Goal: Task Accomplishment & Management: Manage account settings

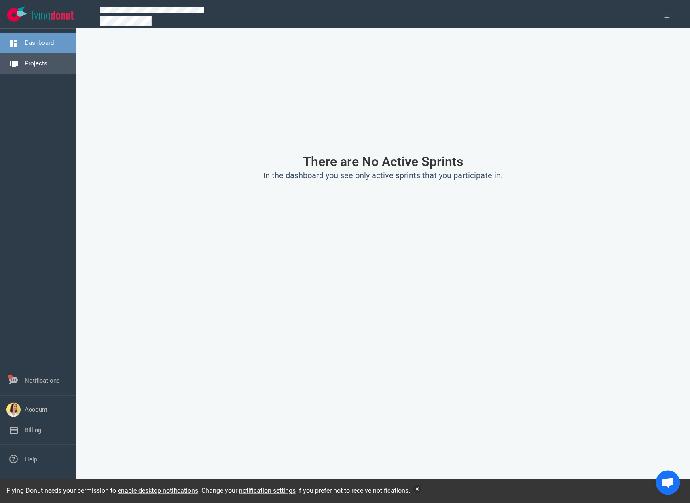
click at [25, 67] on link "Projects" at bounding box center [36, 63] width 23 height 7
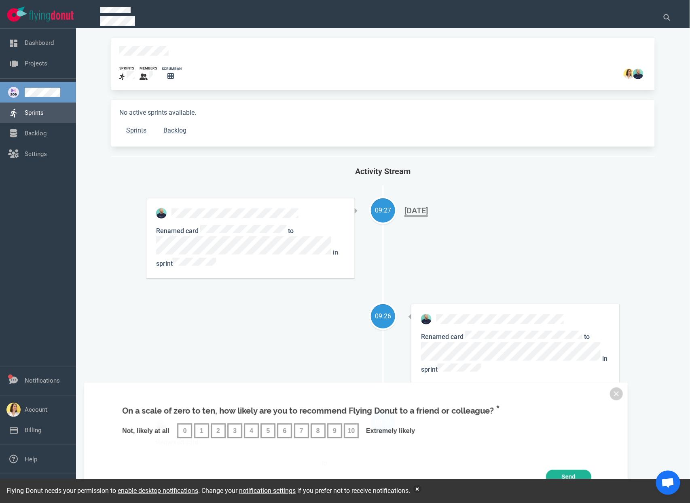
click at [44, 114] on link "Sprints" at bounding box center [34, 112] width 19 height 7
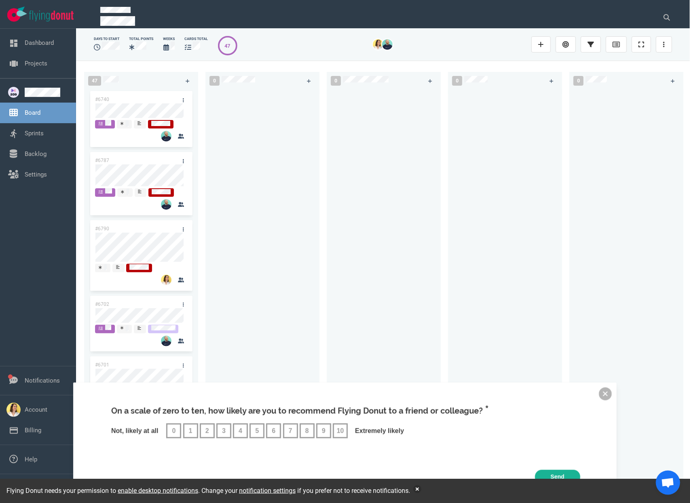
click at [606, 393] on button at bounding box center [605, 394] width 13 height 13
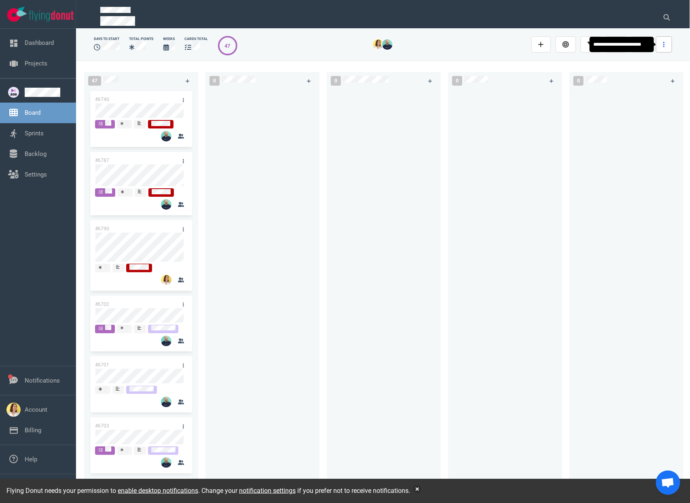
click at [660, 43] on link at bounding box center [664, 44] width 16 height 16
click at [629, 108] on link "Start Sprint" at bounding box center [621, 102] width 78 height 13
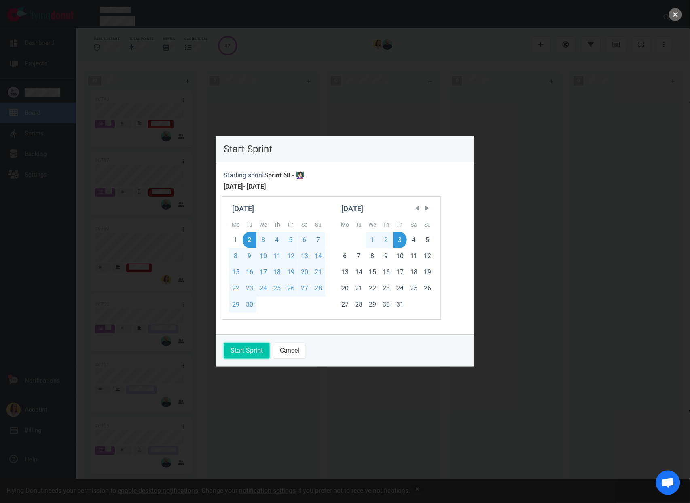
click at [257, 351] on button "Start Sprint" at bounding box center [247, 351] width 46 height 16
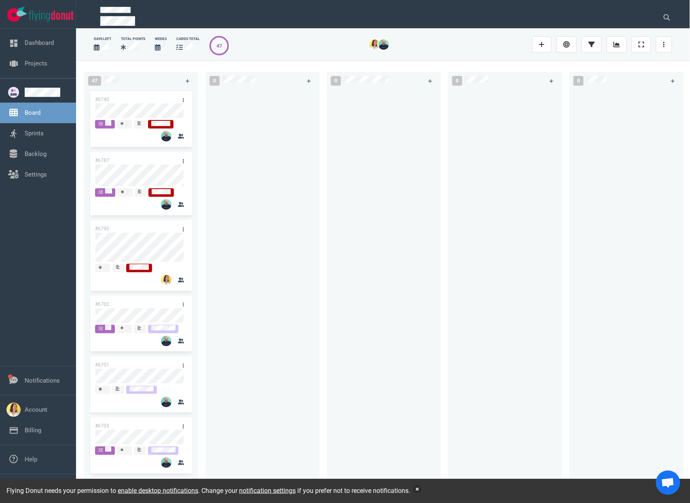
click at [421, 492] on button "button" at bounding box center [417, 489] width 8 height 8
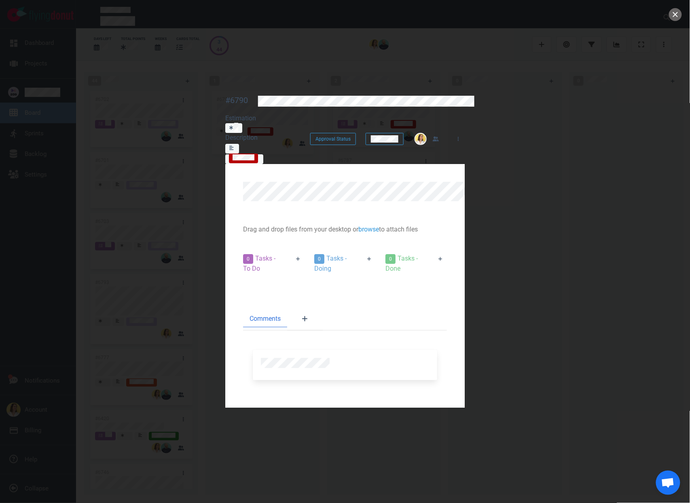
click at [225, 353] on section "Drag and drop files from your desktop or browse to attach files Attach Files Co…" at bounding box center [344, 286] width 239 height 244
click at [675, 17] on button "close" at bounding box center [675, 14] width 13 height 13
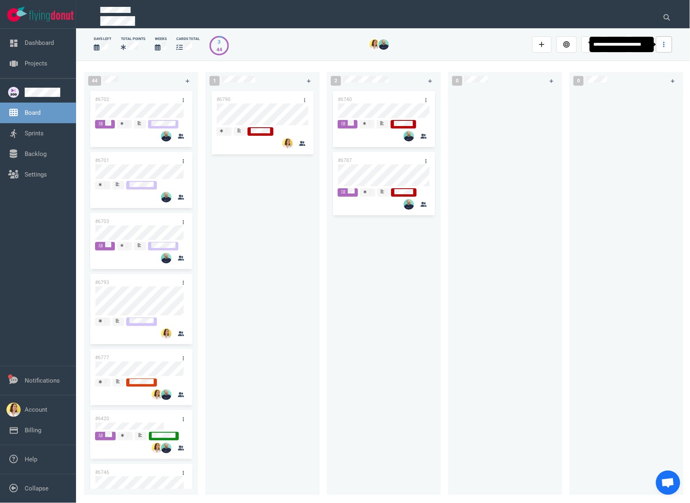
click at [667, 52] on link at bounding box center [664, 44] width 16 height 16
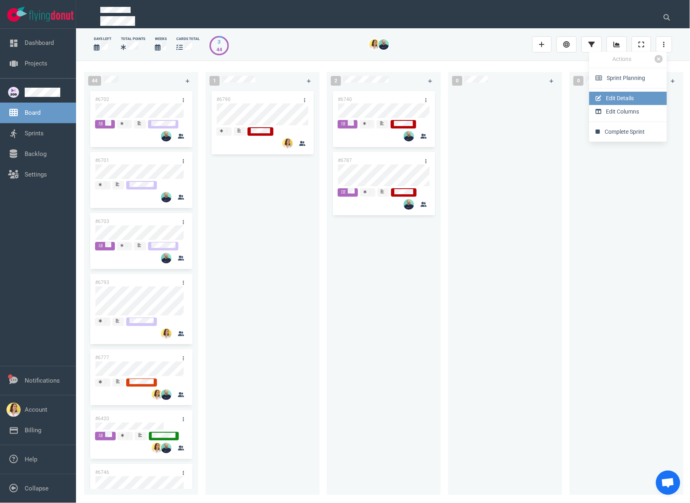
click at [643, 98] on link "Edit Details" at bounding box center [628, 98] width 78 height 13
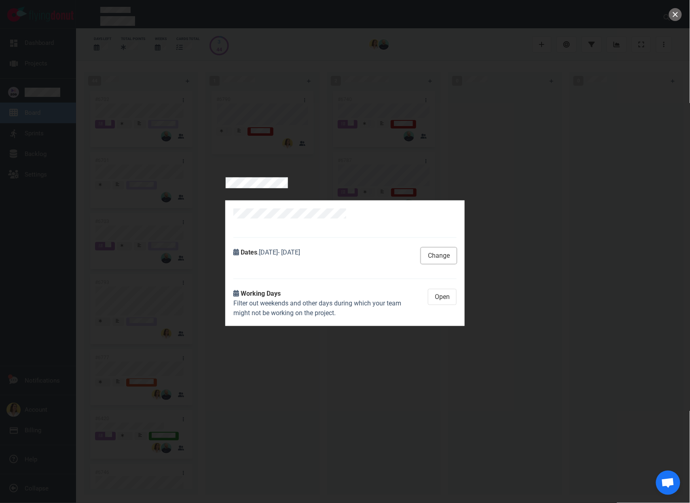
click at [456, 248] on button "Change" at bounding box center [439, 256] width 36 height 16
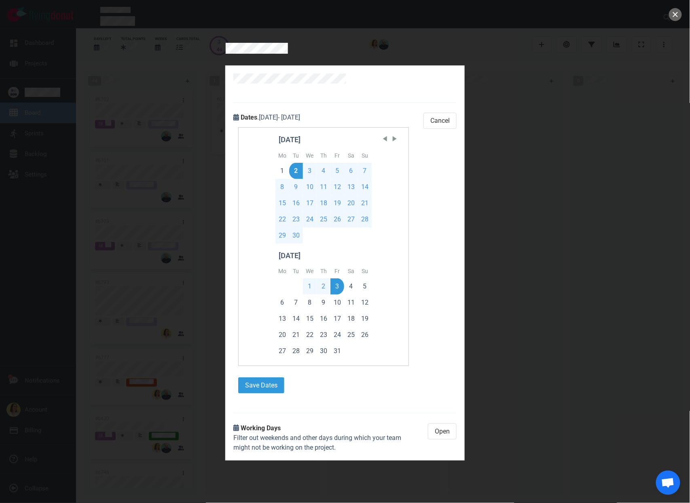
click at [317, 279] on div "2" at bounding box center [324, 287] width 14 height 16
click at [238, 378] on button "Save Dates" at bounding box center [261, 386] width 46 height 16
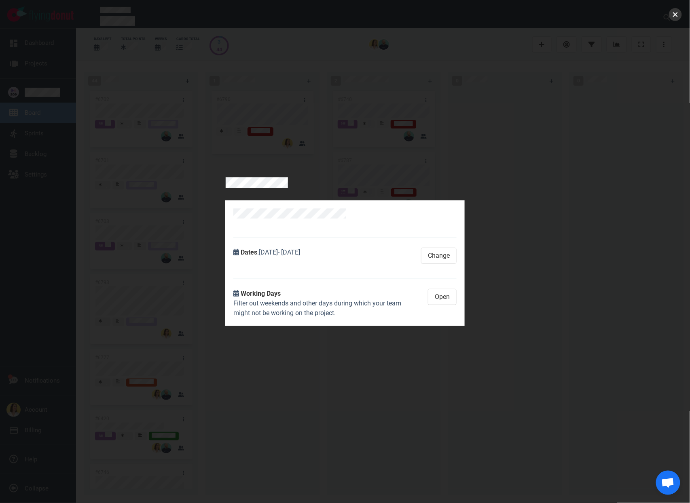
click at [675, 15] on button "close" at bounding box center [675, 14] width 13 height 13
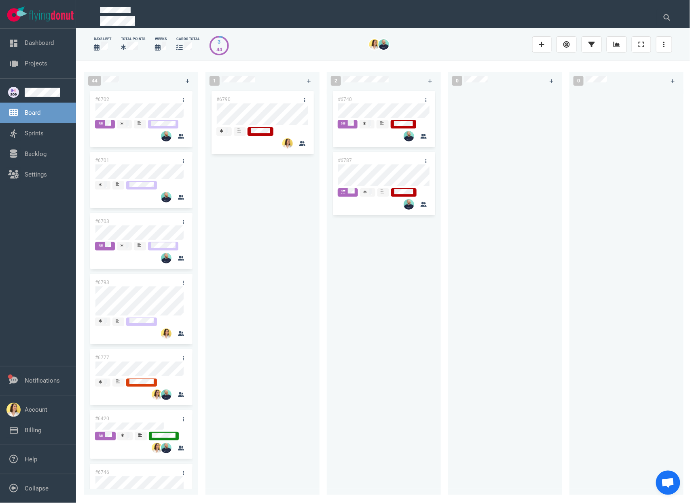
click at [314, 279] on div "#6790" at bounding box center [262, 287] width 104 height 397
